Goal: Obtain resource: Obtain resource

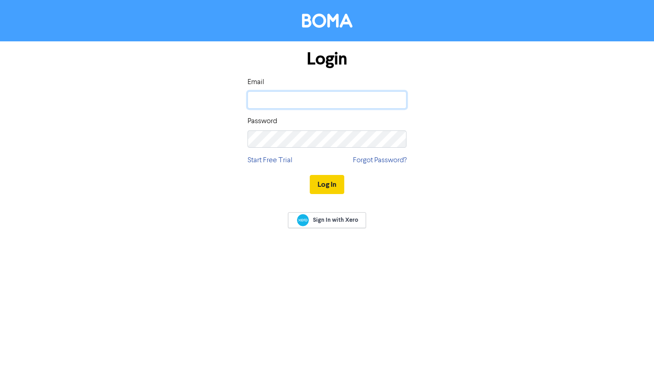
type input "[PERSON_NAME][EMAIL_ADDRESS][DOMAIN_NAME]"
click at [319, 184] on button "Log In" at bounding box center [327, 184] width 35 height 19
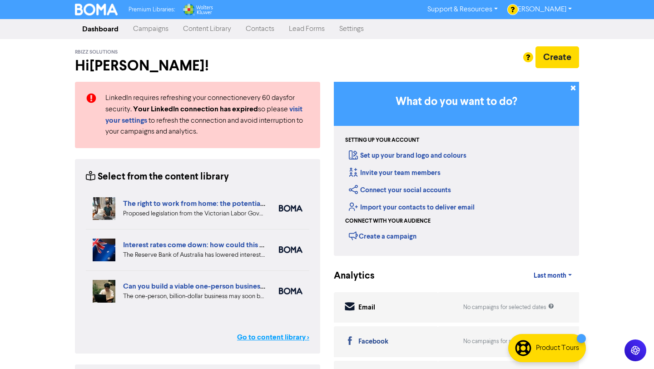
click at [257, 334] on link "Go to content library >" at bounding box center [273, 336] width 72 height 11
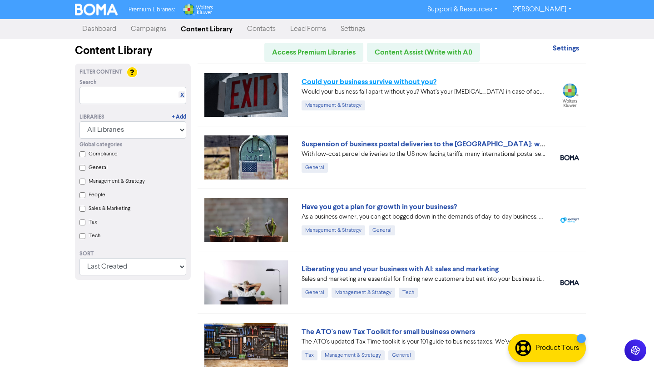
click at [356, 79] on link "Could your business survive without you?" at bounding box center [369, 81] width 135 height 9
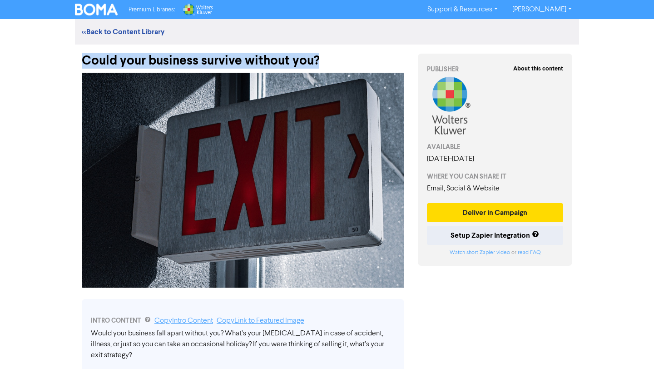
drag, startPoint x: 83, startPoint y: 57, endPoint x: 323, endPoint y: 59, distance: 240.7
click at [323, 59] on div "Could your business survive without you?" at bounding box center [243, 57] width 322 height 24
copy div "Could your business survive without you?"
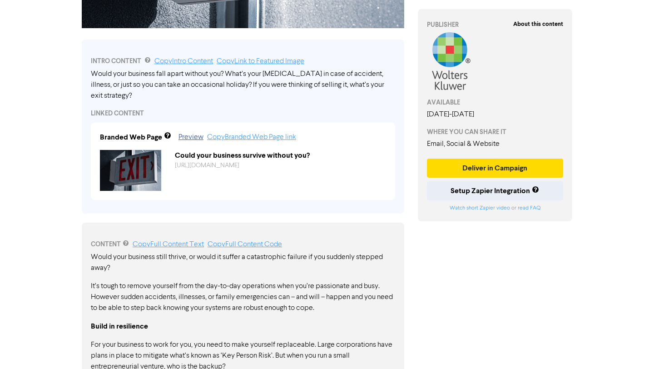
scroll to position [264, 0]
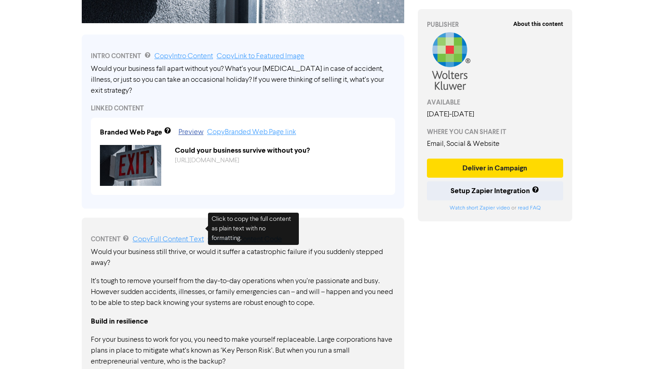
click at [160, 236] on link "Copy Full Content Text" at bounding box center [168, 239] width 71 height 7
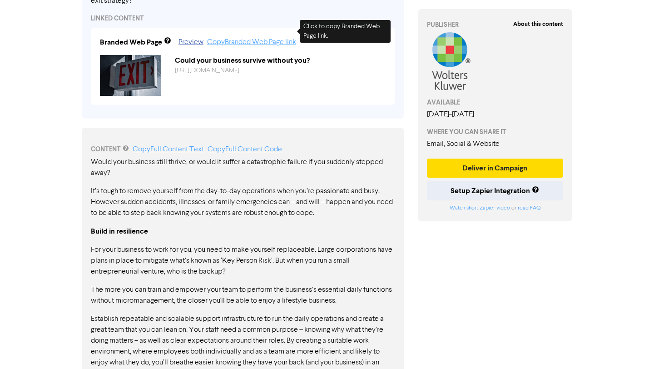
scroll to position [314, 0]
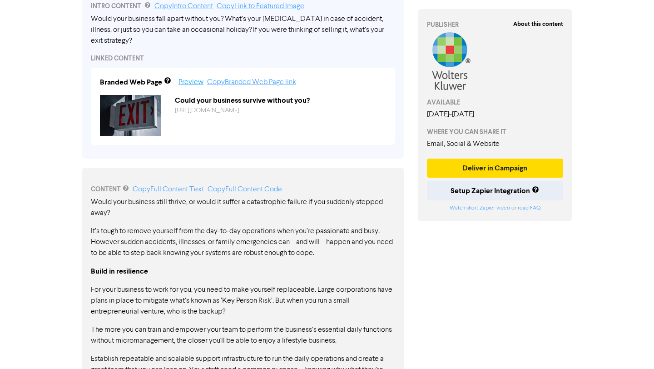
click at [194, 79] on link "Preview" at bounding box center [190, 82] width 25 height 7
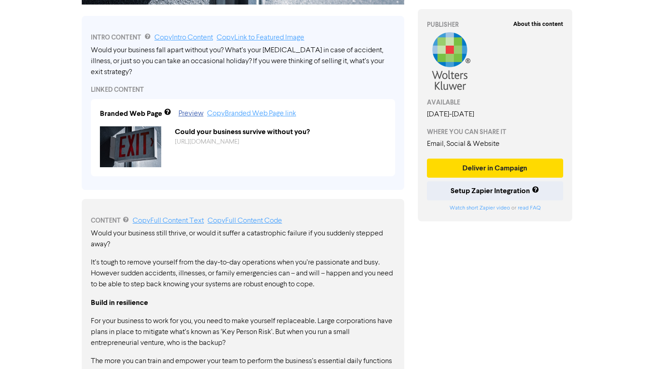
scroll to position [284, 0]
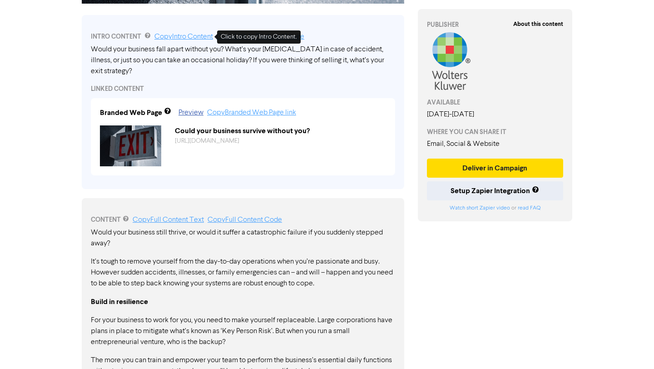
click at [190, 35] on link "Copy Intro Content" at bounding box center [183, 36] width 59 height 7
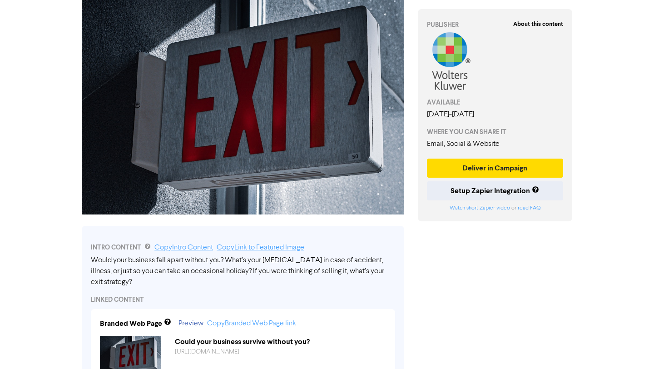
scroll to position [0, 0]
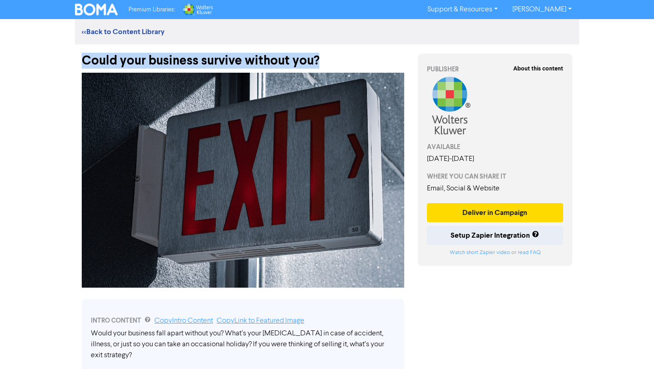
drag, startPoint x: 321, startPoint y: 58, endPoint x: 83, endPoint y: 64, distance: 237.6
click at [83, 64] on div "Could your business survive without you?" at bounding box center [243, 57] width 322 height 24
copy div "Could your business survive without you?"
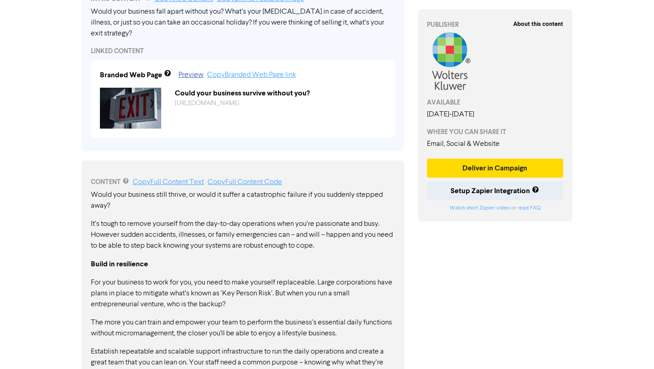
scroll to position [380, 0]
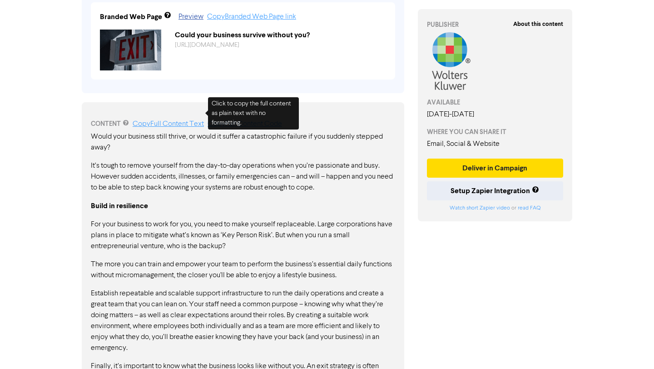
click at [185, 120] on link "Copy Full Content Text" at bounding box center [168, 123] width 71 height 7
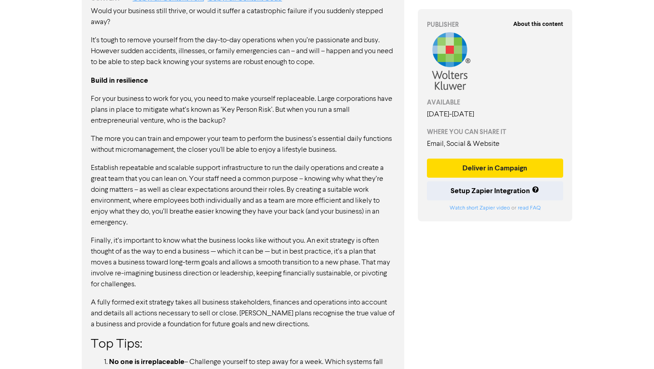
scroll to position [552, 0]
